Goal: Information Seeking & Learning: Learn about a topic

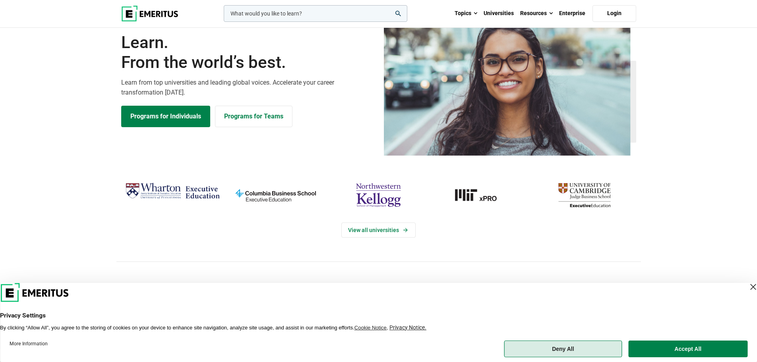
click at [592, 346] on button "Deny All" at bounding box center [563, 349] width 118 height 17
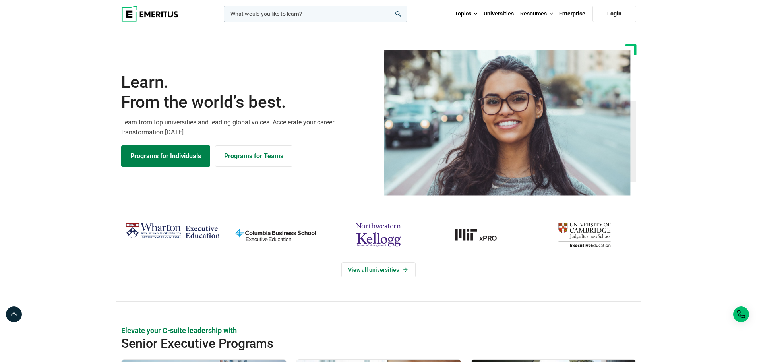
click at [249, 7] on input "woocommerce-product-search-field-0" at bounding box center [316, 14] width 184 height 17
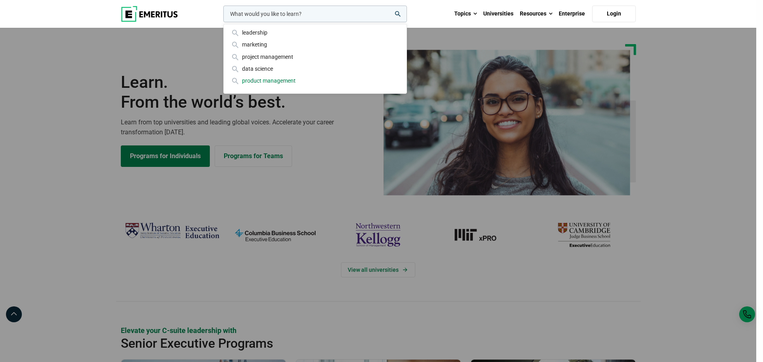
click at [248, 76] on div "product management" at bounding box center [315, 80] width 170 height 9
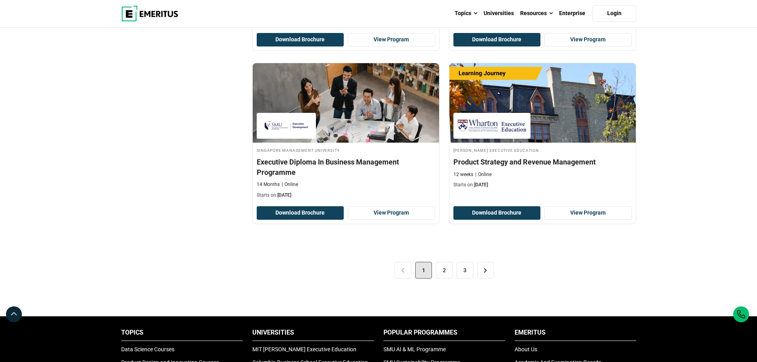
scroll to position [1669, 0]
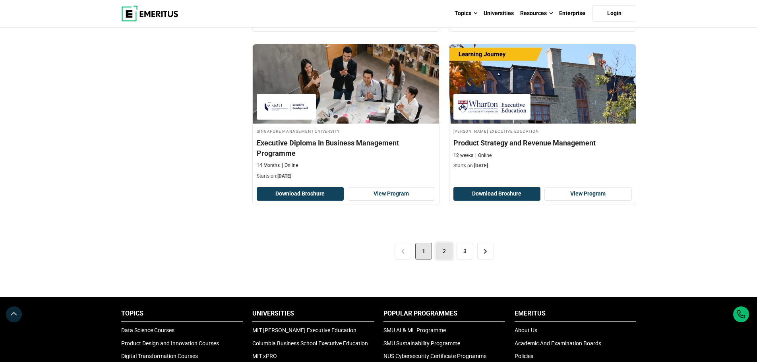
click at [440, 251] on link "2" at bounding box center [444, 251] width 17 height 17
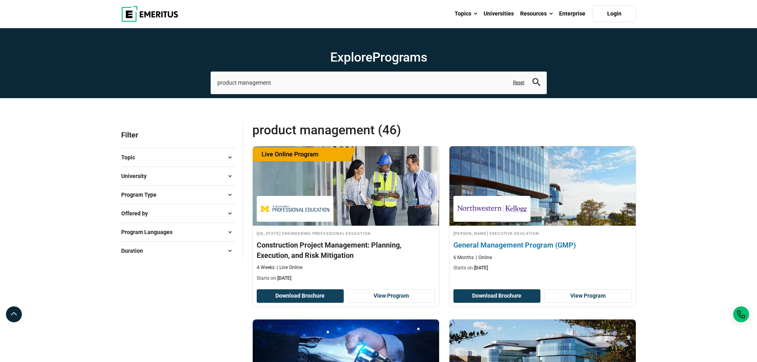
scroll to position [238, 0]
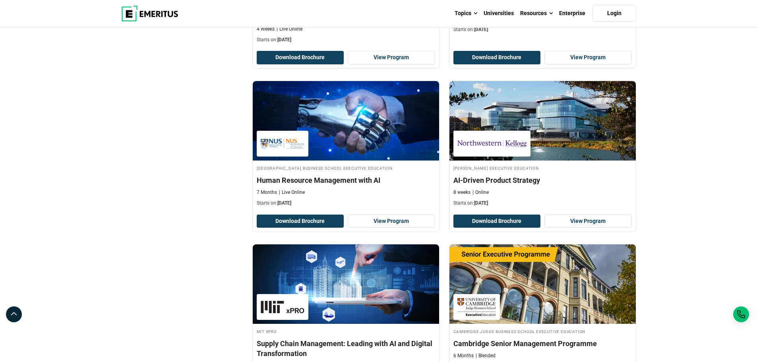
drag, startPoint x: 197, startPoint y: 172, endPoint x: 199, endPoint y: 231, distance: 58.5
drag, startPoint x: 237, startPoint y: 254, endPoint x: 196, endPoint y: 261, distance: 41.9
